Goal: Find specific page/section: Find specific page/section

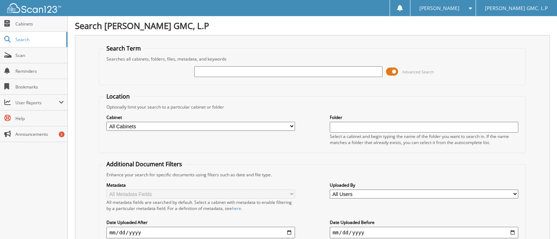
click at [197, 71] on input "text" at bounding box center [288, 71] width 189 height 11
type input "53103"
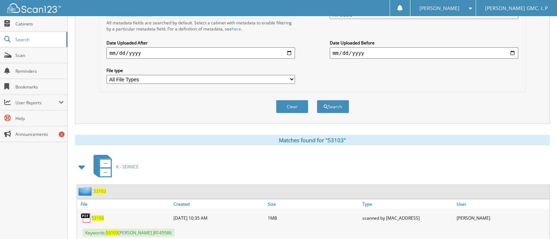
scroll to position [219, 0]
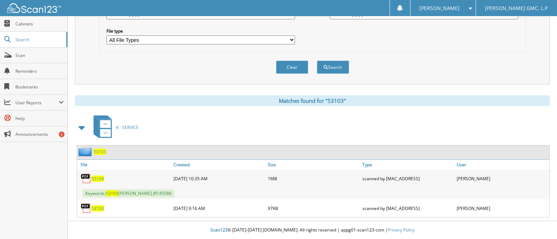
click at [98, 178] on span "53103" at bounding box center [97, 179] width 13 height 6
drag, startPoint x: 114, startPoint y: 96, endPoint x: 118, endPoint y: 100, distance: 5.3
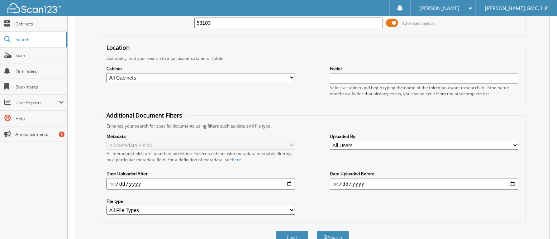
scroll to position [0, 0]
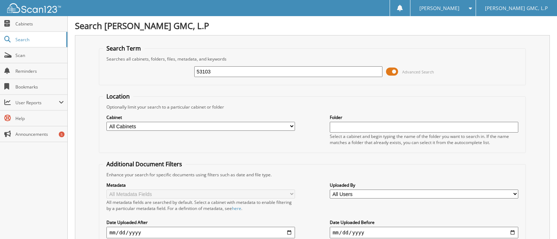
click at [214, 71] on input "53103" at bounding box center [288, 71] width 189 height 11
type input "5"
type input "52228"
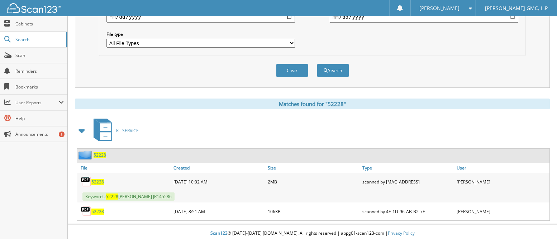
scroll to position [219, 0]
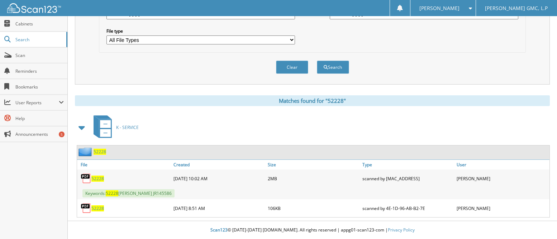
click at [99, 176] on span "52228" at bounding box center [97, 179] width 13 height 6
